Goal: Task Accomplishment & Management: Manage account settings

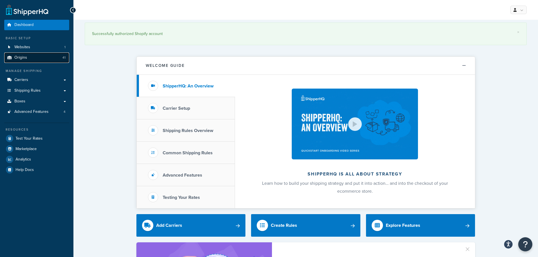
click at [48, 61] on link "Origins 41" at bounding box center [36, 58] width 65 height 10
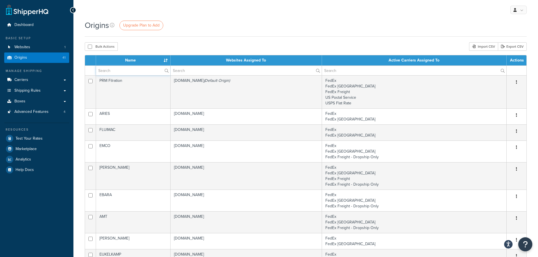
click at [145, 73] on input "text" at bounding box center [133, 71] width 74 height 10
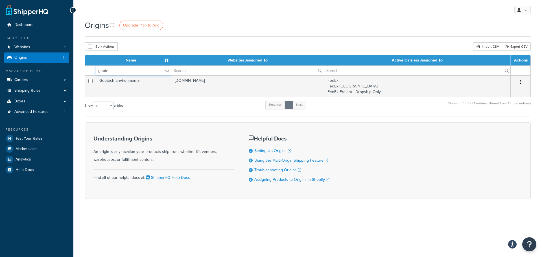
type input "geotech"
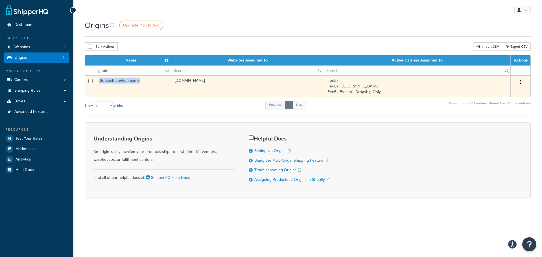
click at [100, 82] on td "Geotech Environmental" at bounding box center [133, 86] width 75 height 22
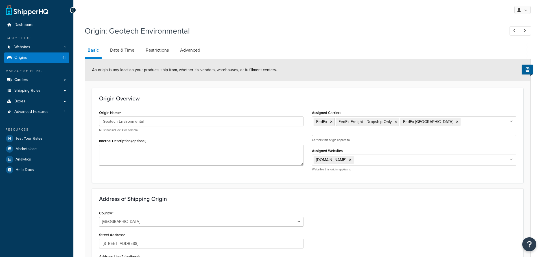
select select "6"
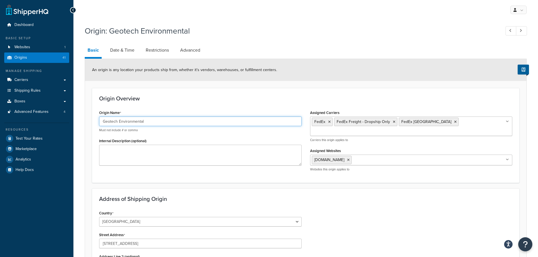
click at [153, 121] on input "Geotech Environmental" at bounding box center [200, 122] width 202 height 10
click at [152, 121] on input "Geotech Environmental" at bounding box center [200, 122] width 202 height 10
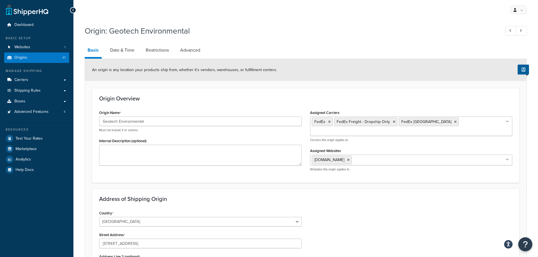
click at [232, 98] on h3 "Origin Overview" at bounding box center [305, 98] width 413 height 6
